Goal: Information Seeking & Learning: Learn about a topic

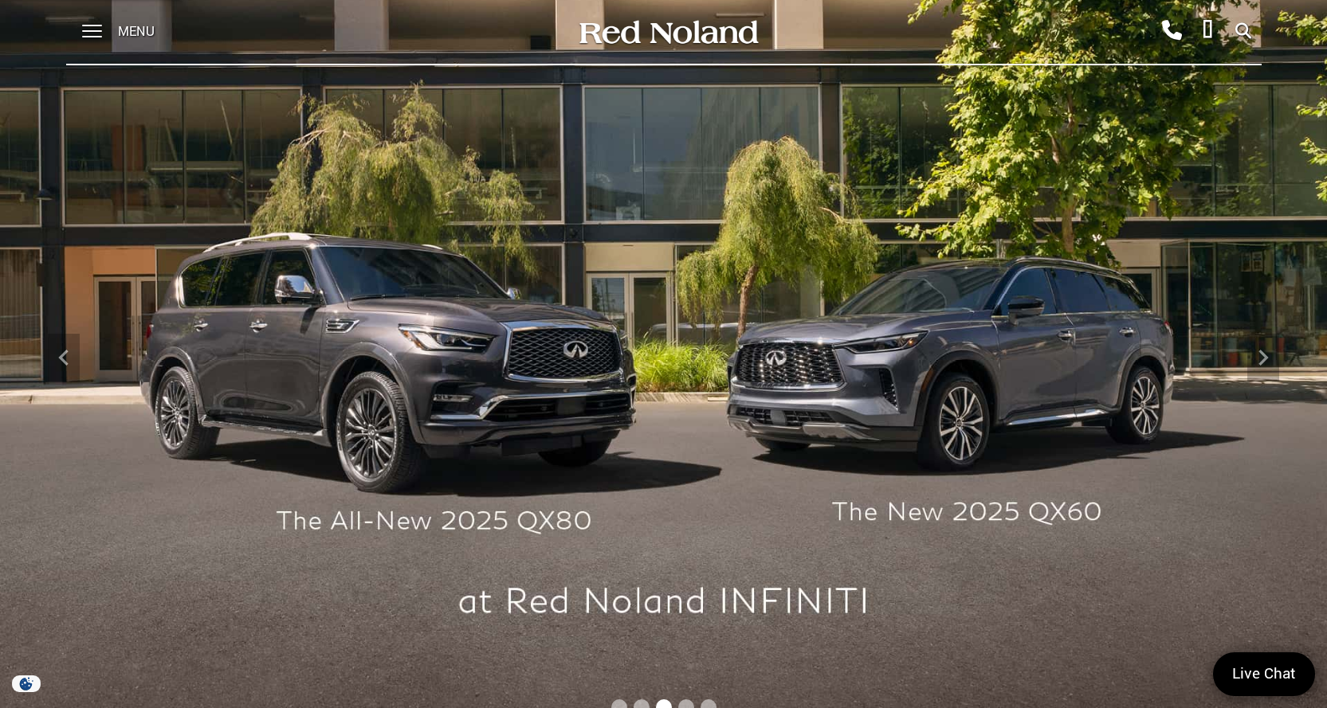
click at [145, 24] on span "Menu" at bounding box center [136, 32] width 37 height 64
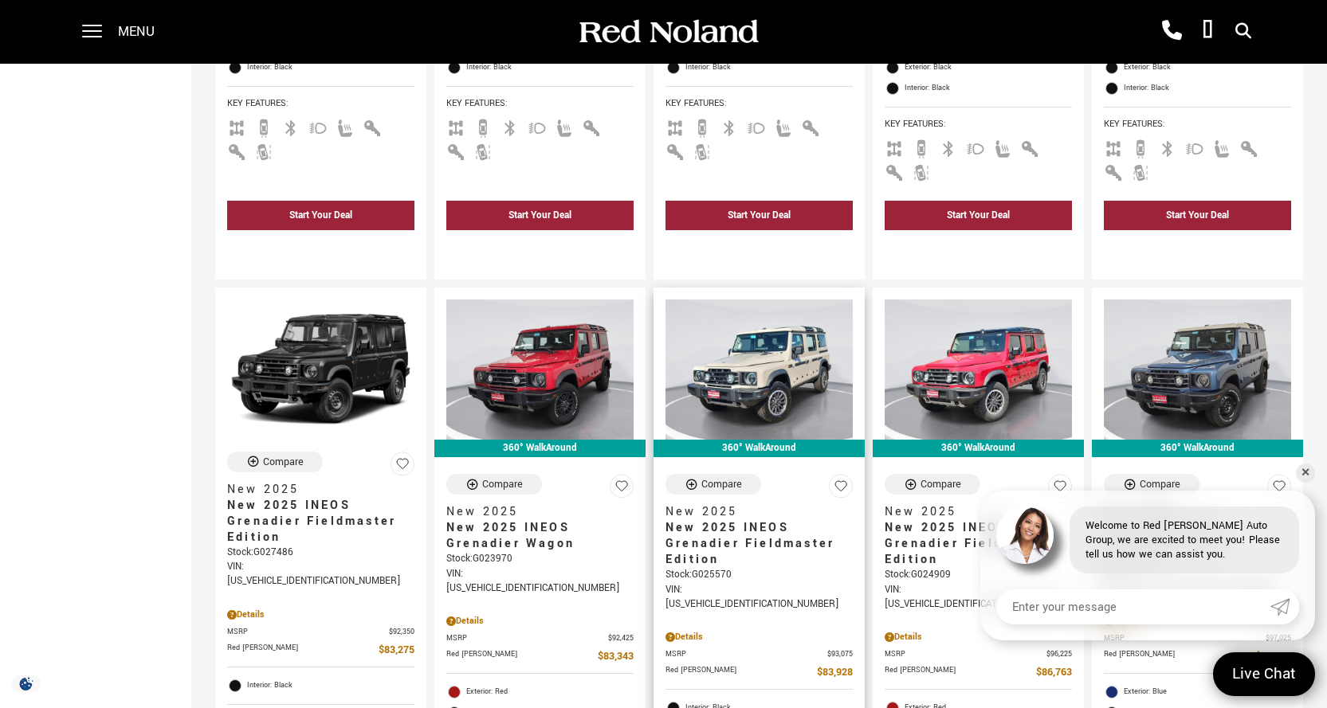
scroll to position [1833, 0]
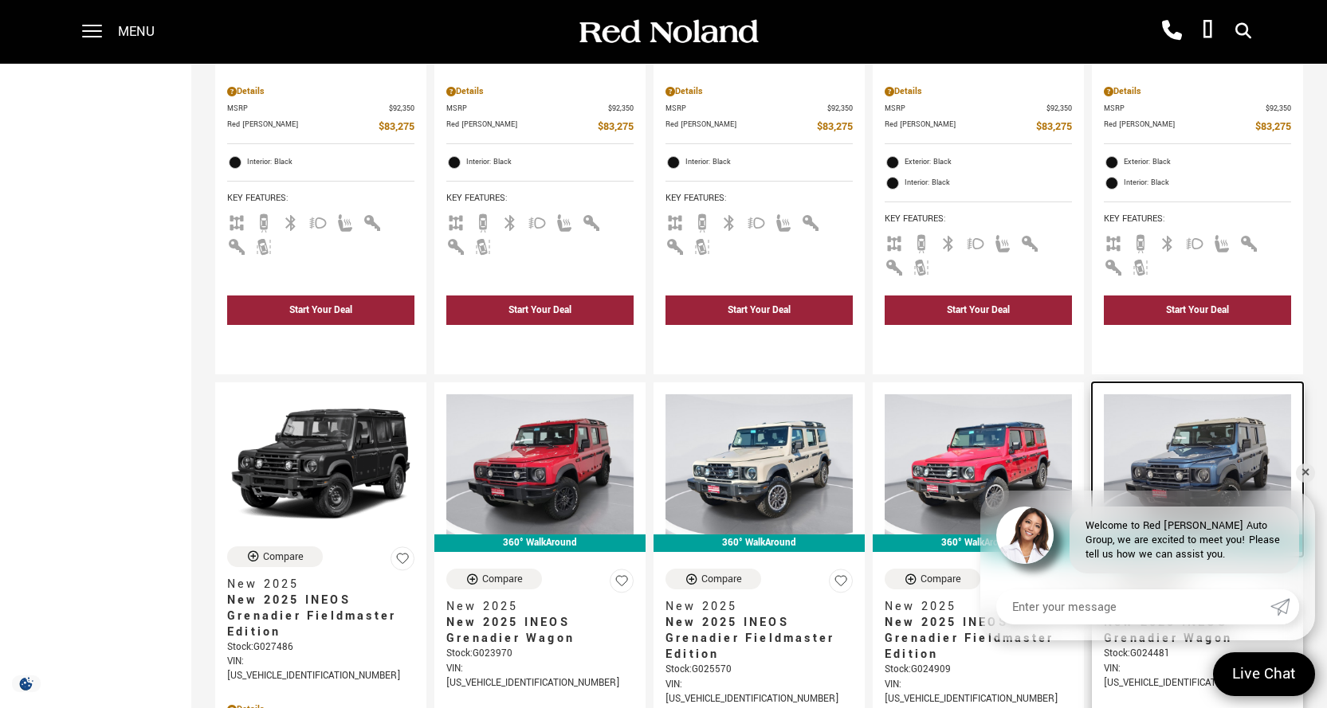
click at [1303, 463] on div at bounding box center [1197, 459] width 211 height 152
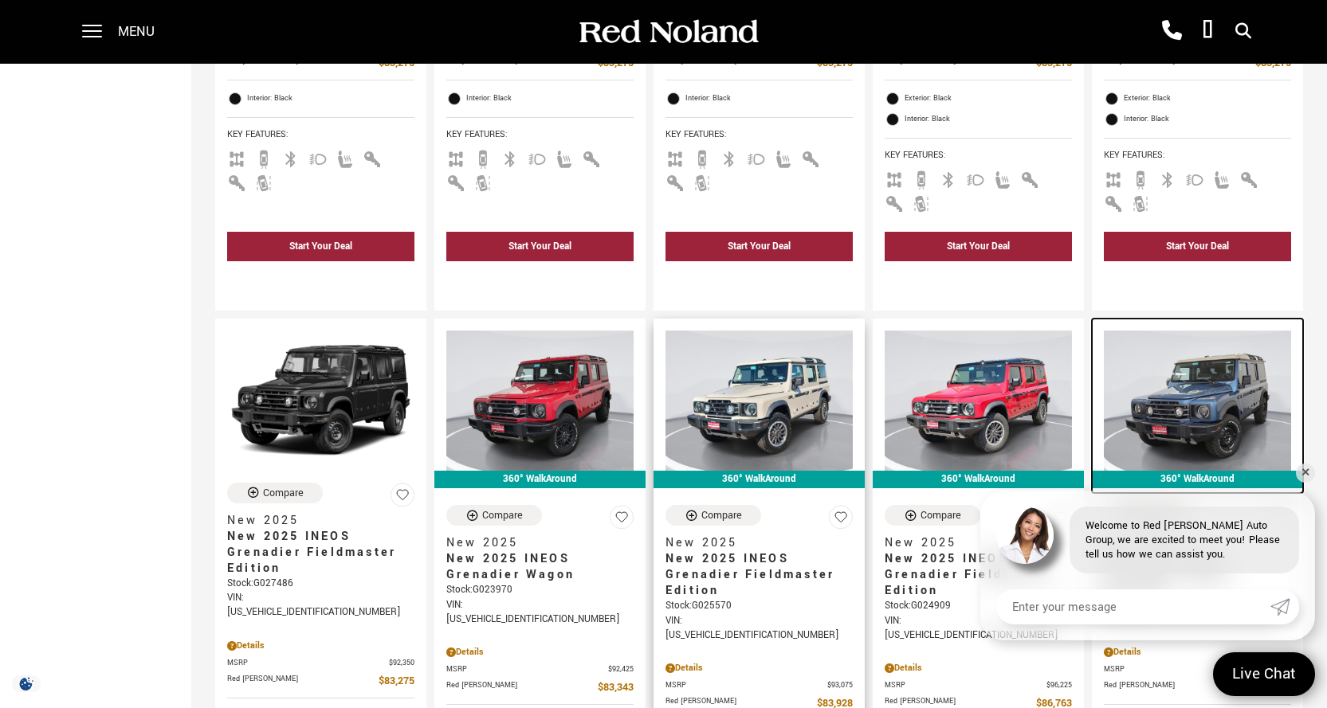
scroll to position [1992, 0]
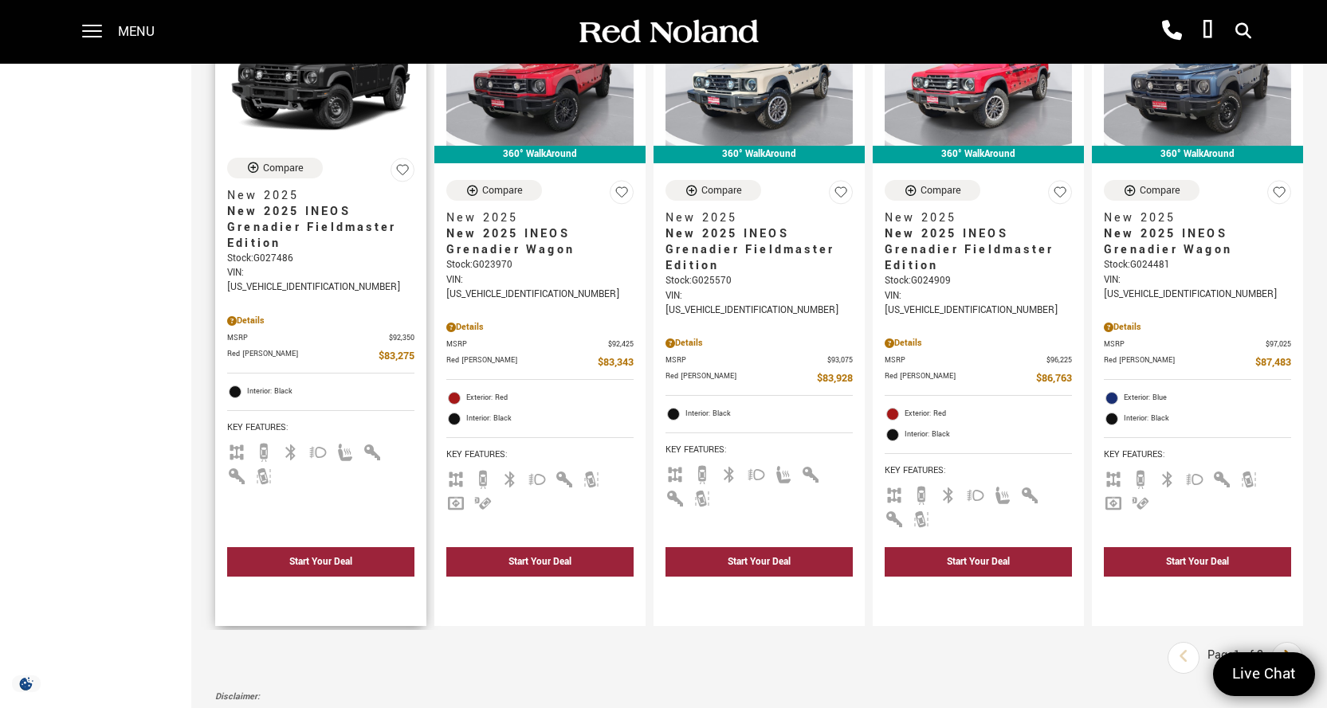
scroll to position [2311, 0]
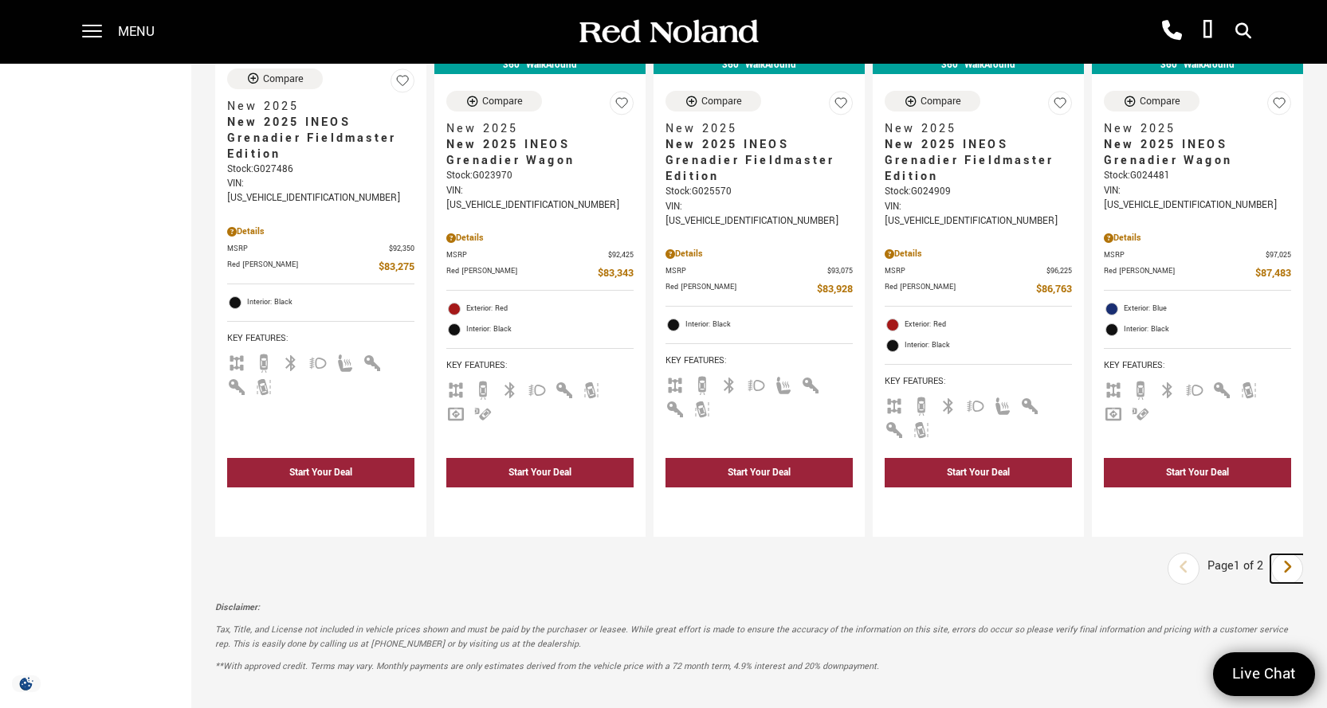
click at [1293, 555] on icon "next page" at bounding box center [1287, 568] width 10 height 26
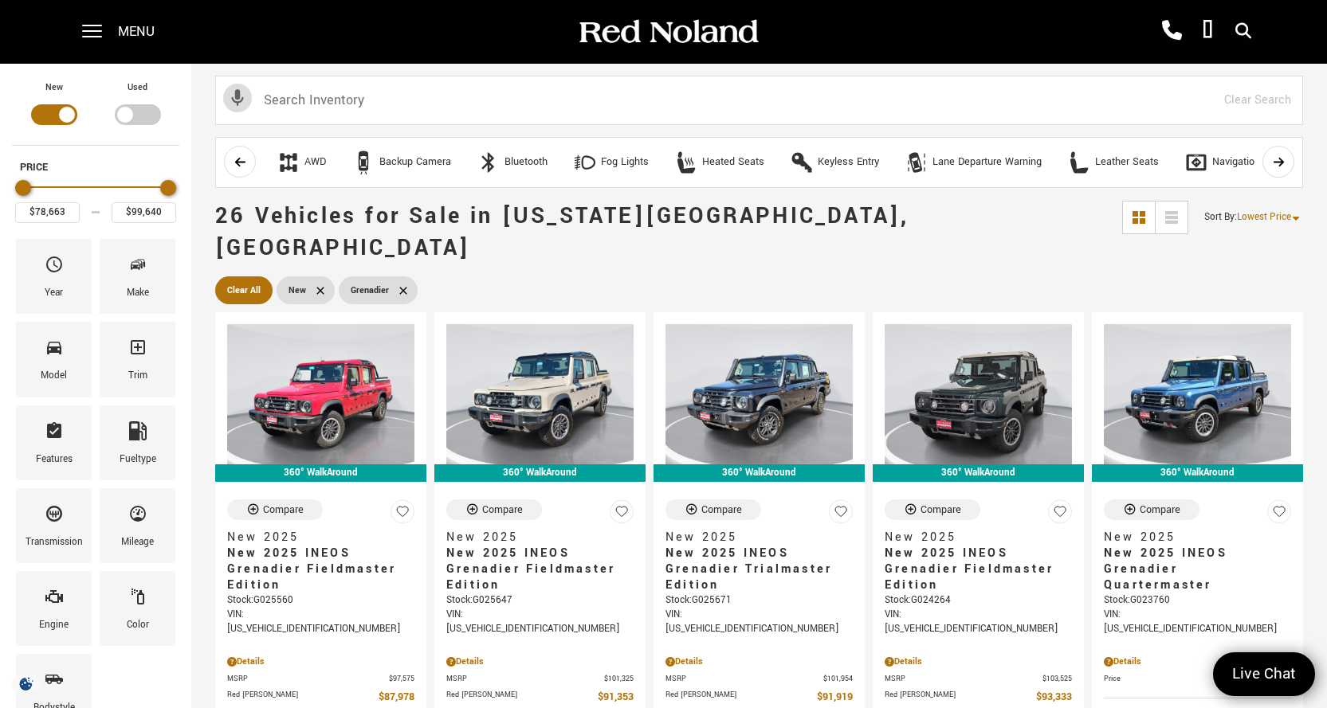
click at [139, 105] on div "Filter by Vehicle Type" at bounding box center [138, 114] width 46 height 21
type input "$70,678"
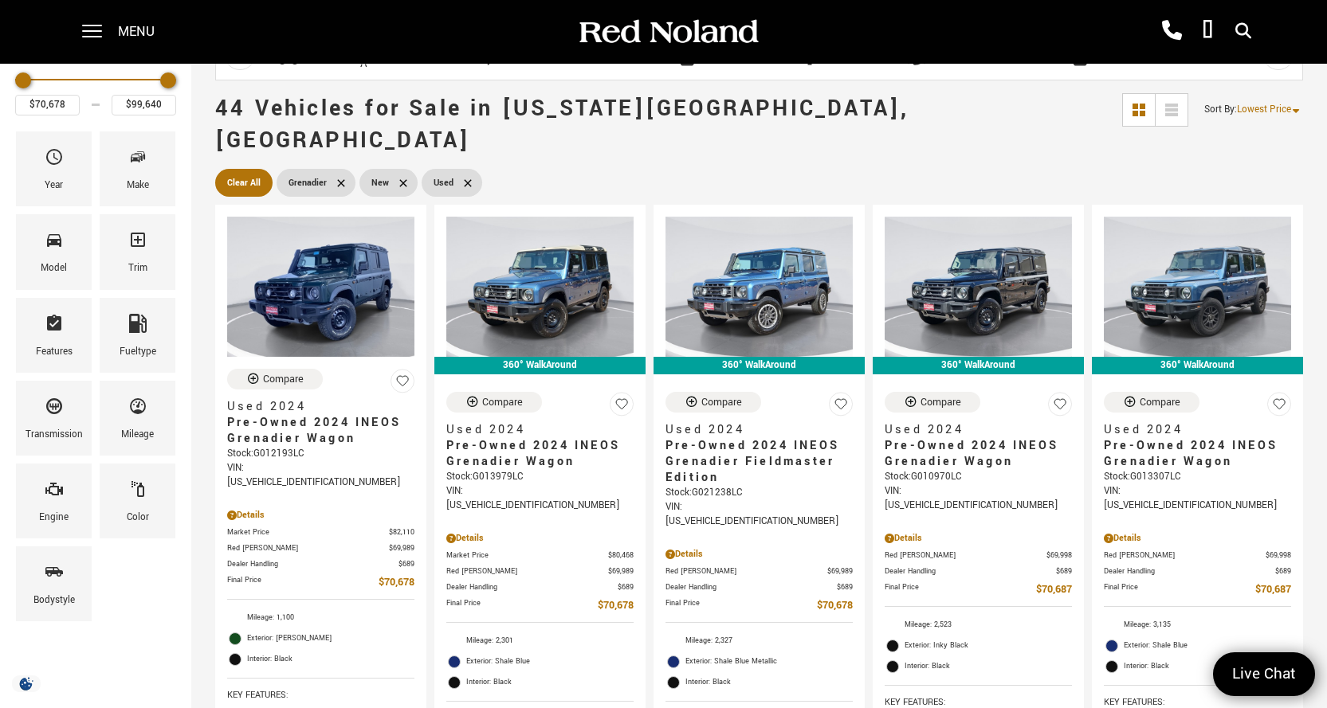
scroll to position [80, 0]
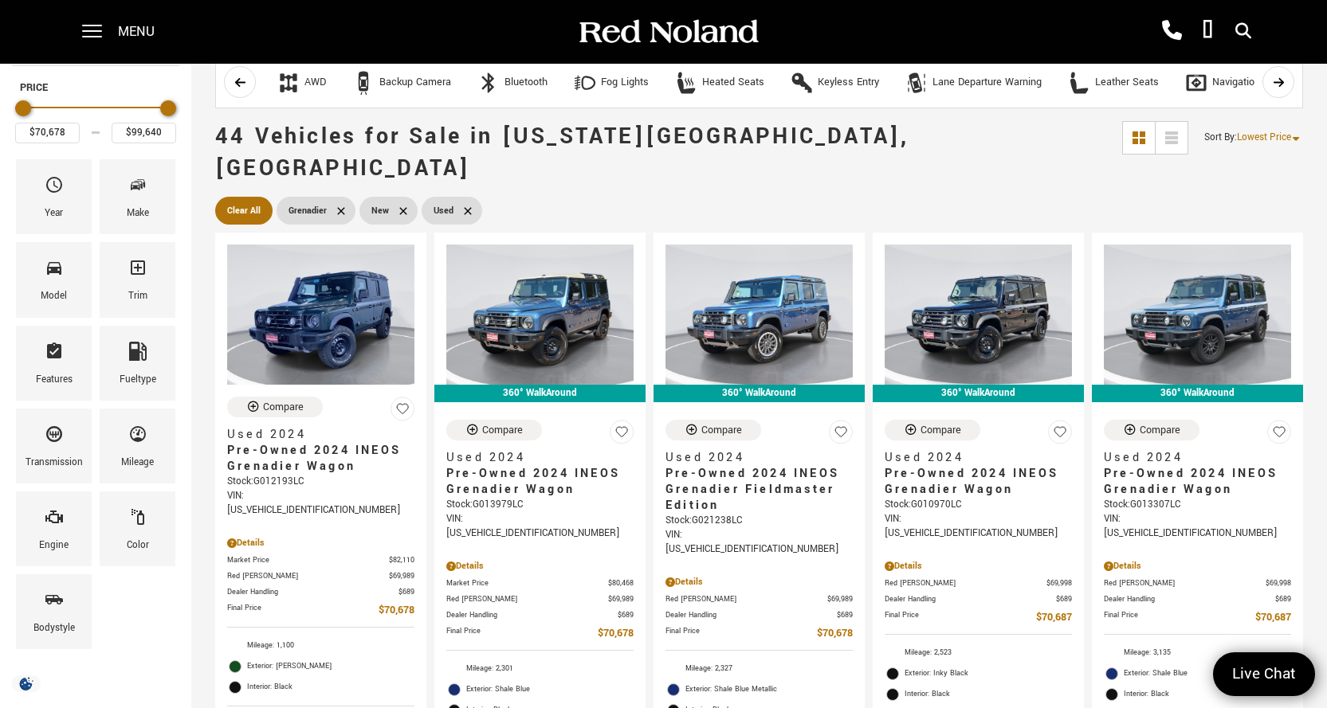
click at [400, 207] on icon at bounding box center [402, 210] width 7 height 7
type input "$92,688"
